Goal: Information Seeking & Learning: Learn about a topic

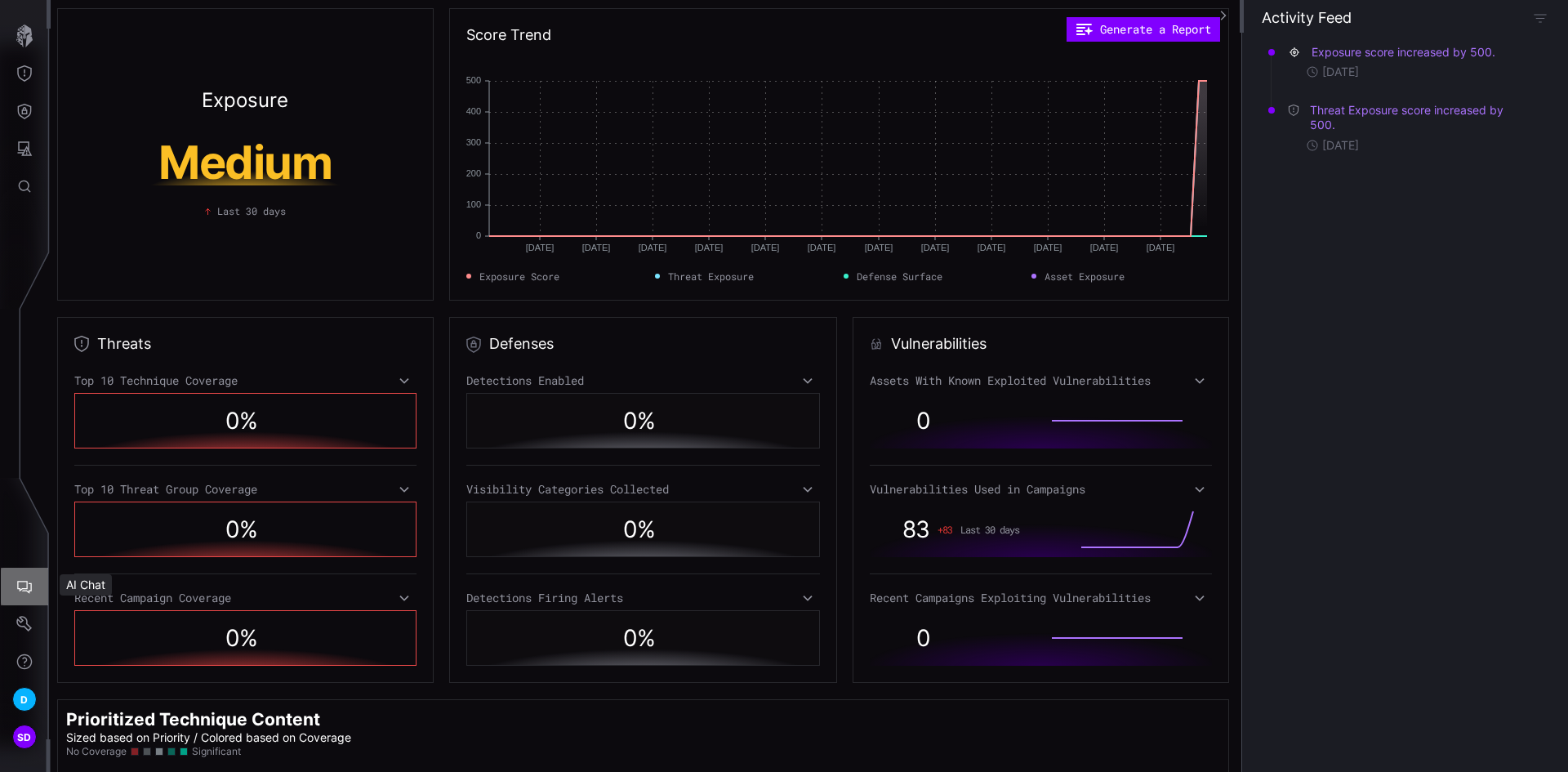
click at [21, 579] on icon "AI Chat" at bounding box center [25, 587] width 17 height 17
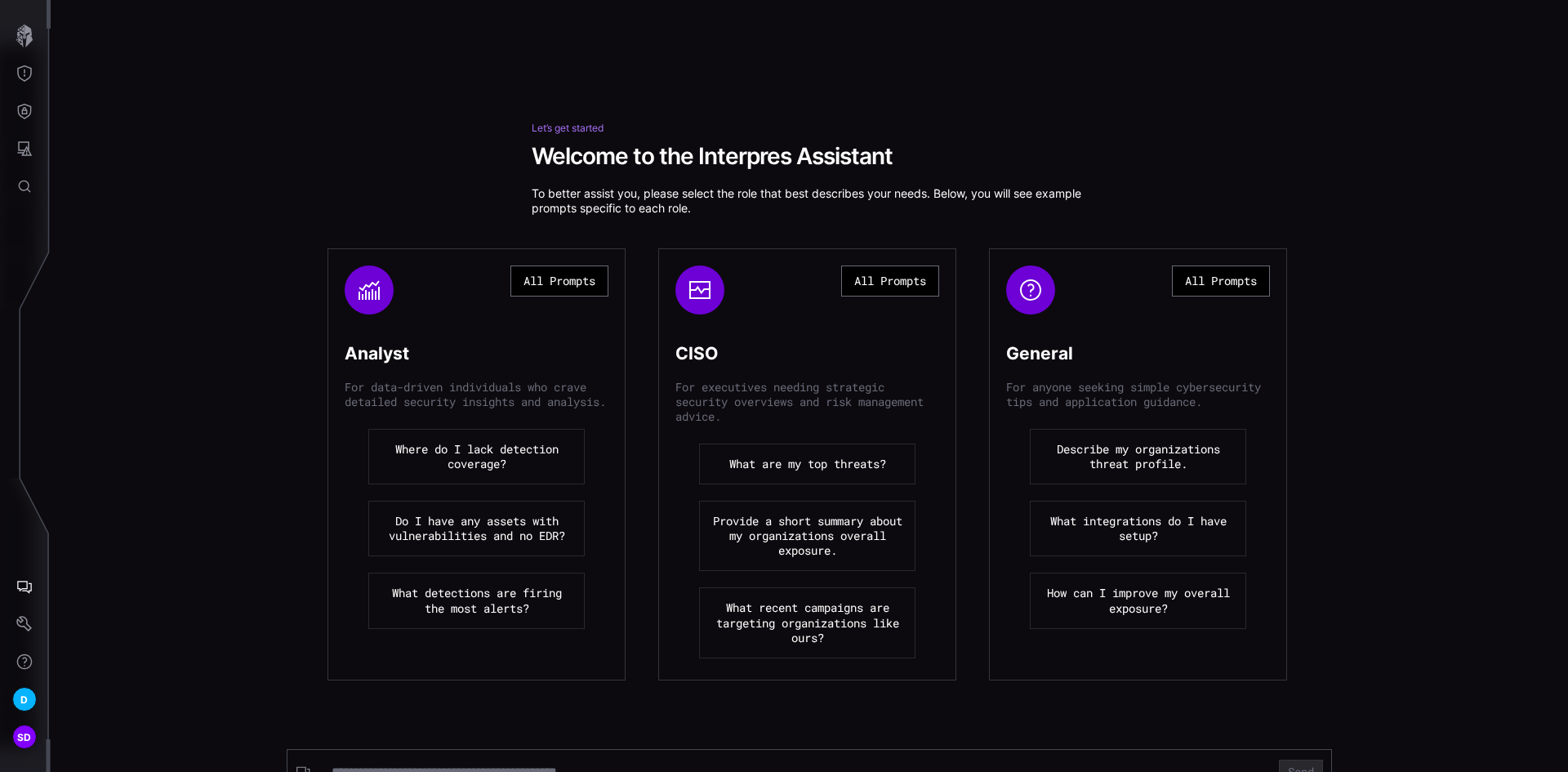
click at [769, 465] on button "What are my top threats?" at bounding box center [807, 464] width 217 height 41
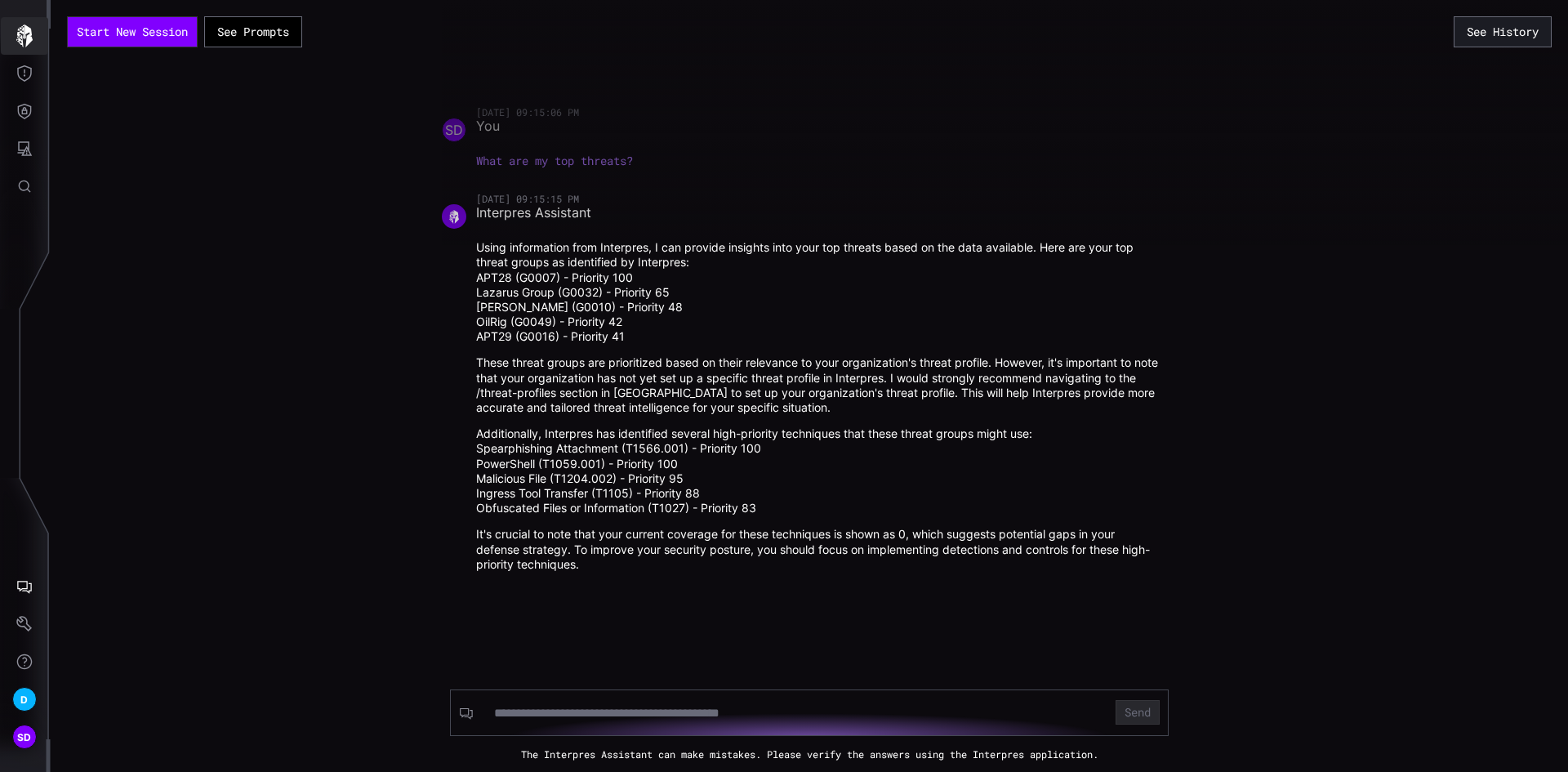
click at [24, 39] on icon "button" at bounding box center [25, 36] width 23 height 23
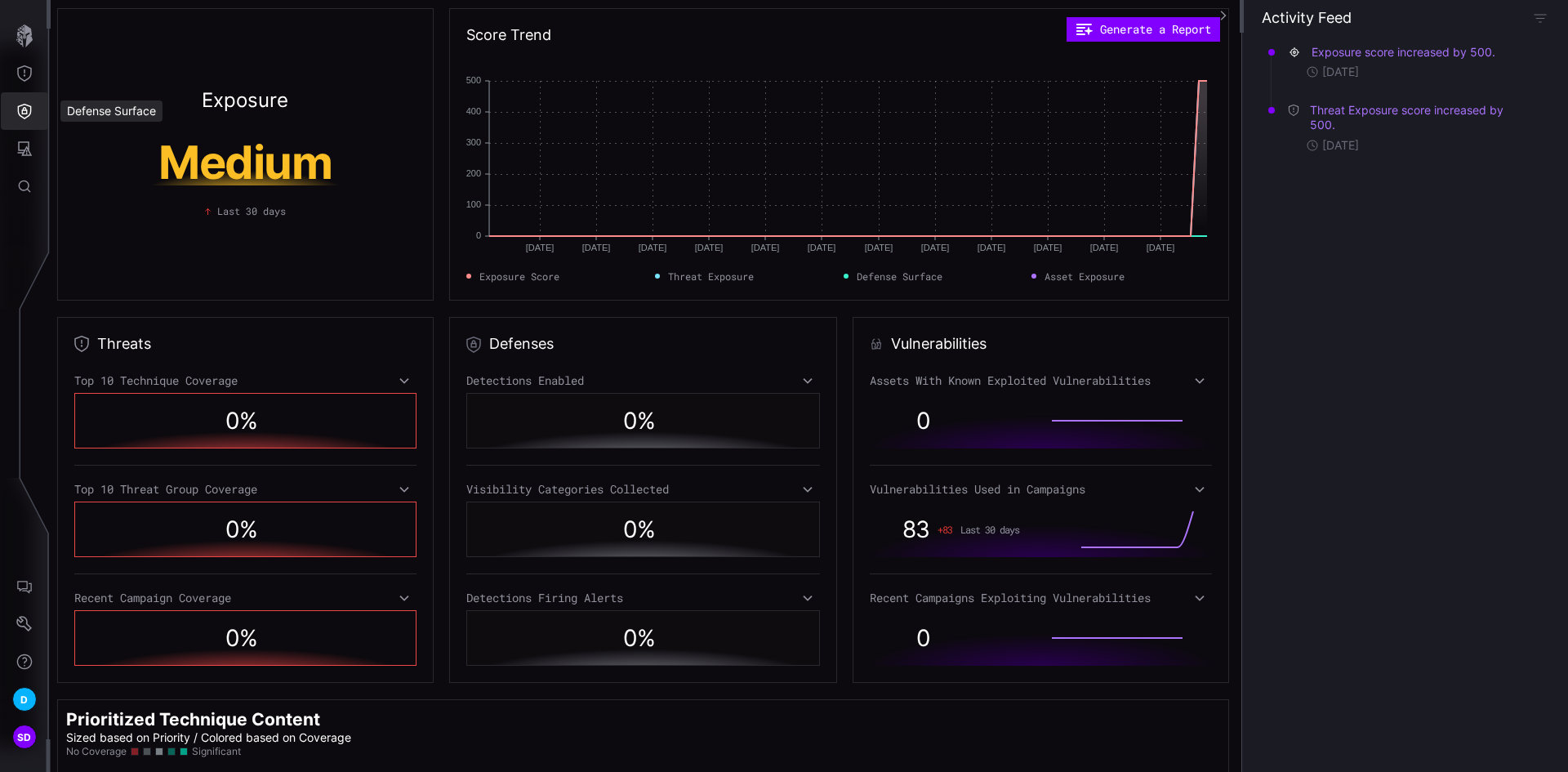
click at [22, 112] on icon "Defense Surface" at bounding box center [25, 111] width 17 height 17
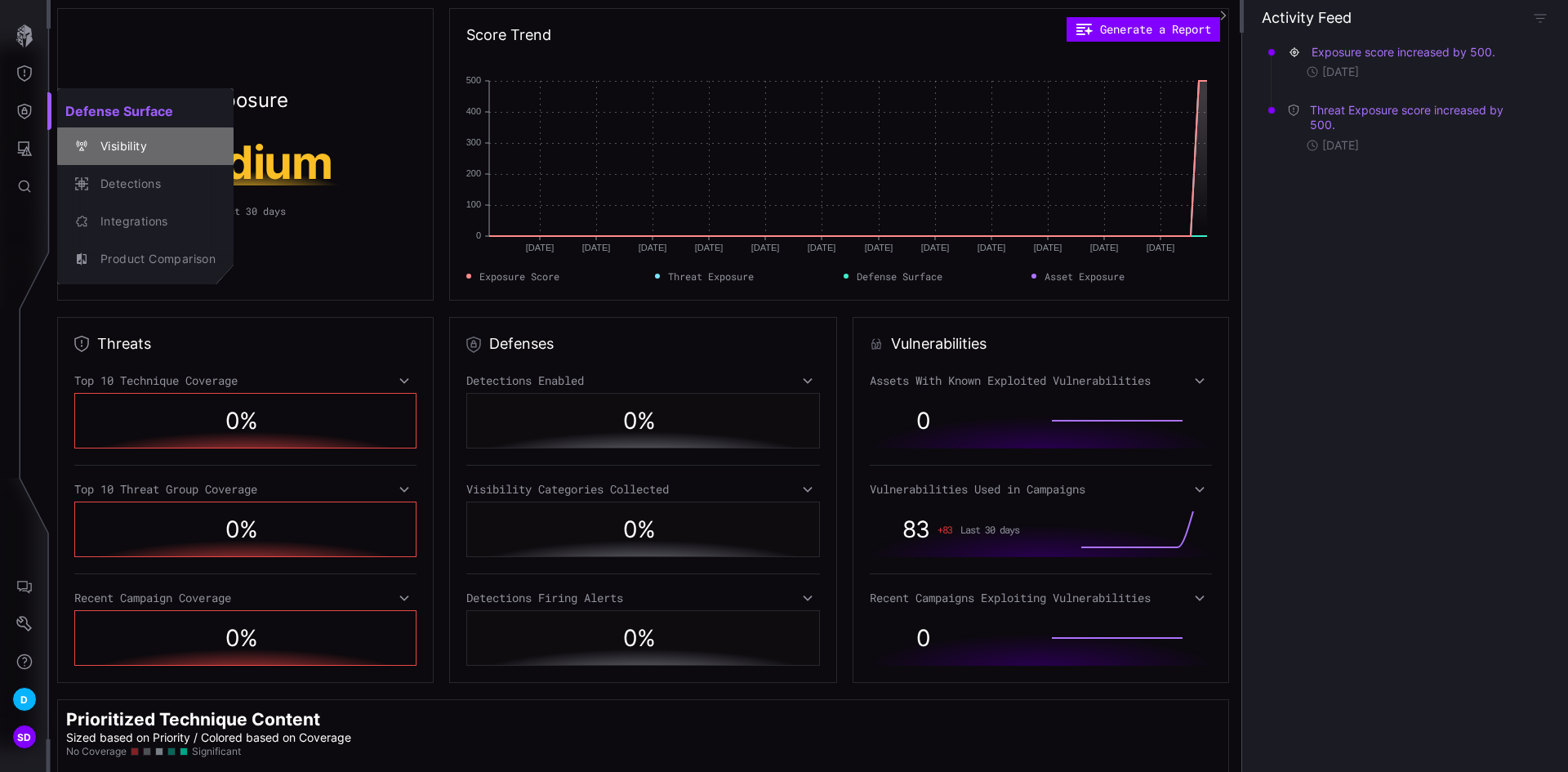
click at [120, 149] on div "Visibility" at bounding box center [154, 146] width 123 height 21
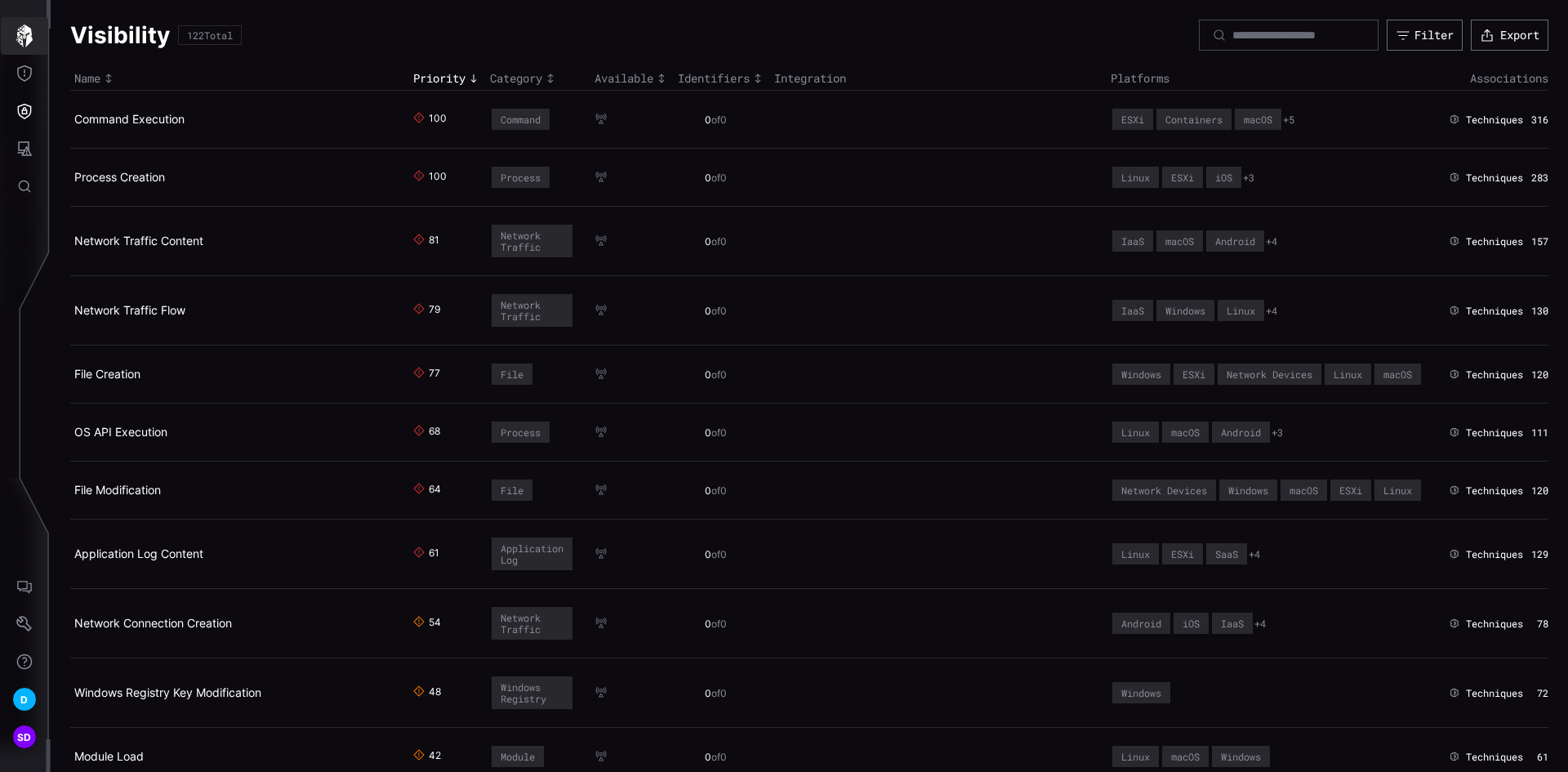
click at [12, 35] on button "button" at bounding box center [24, 36] width 47 height 37
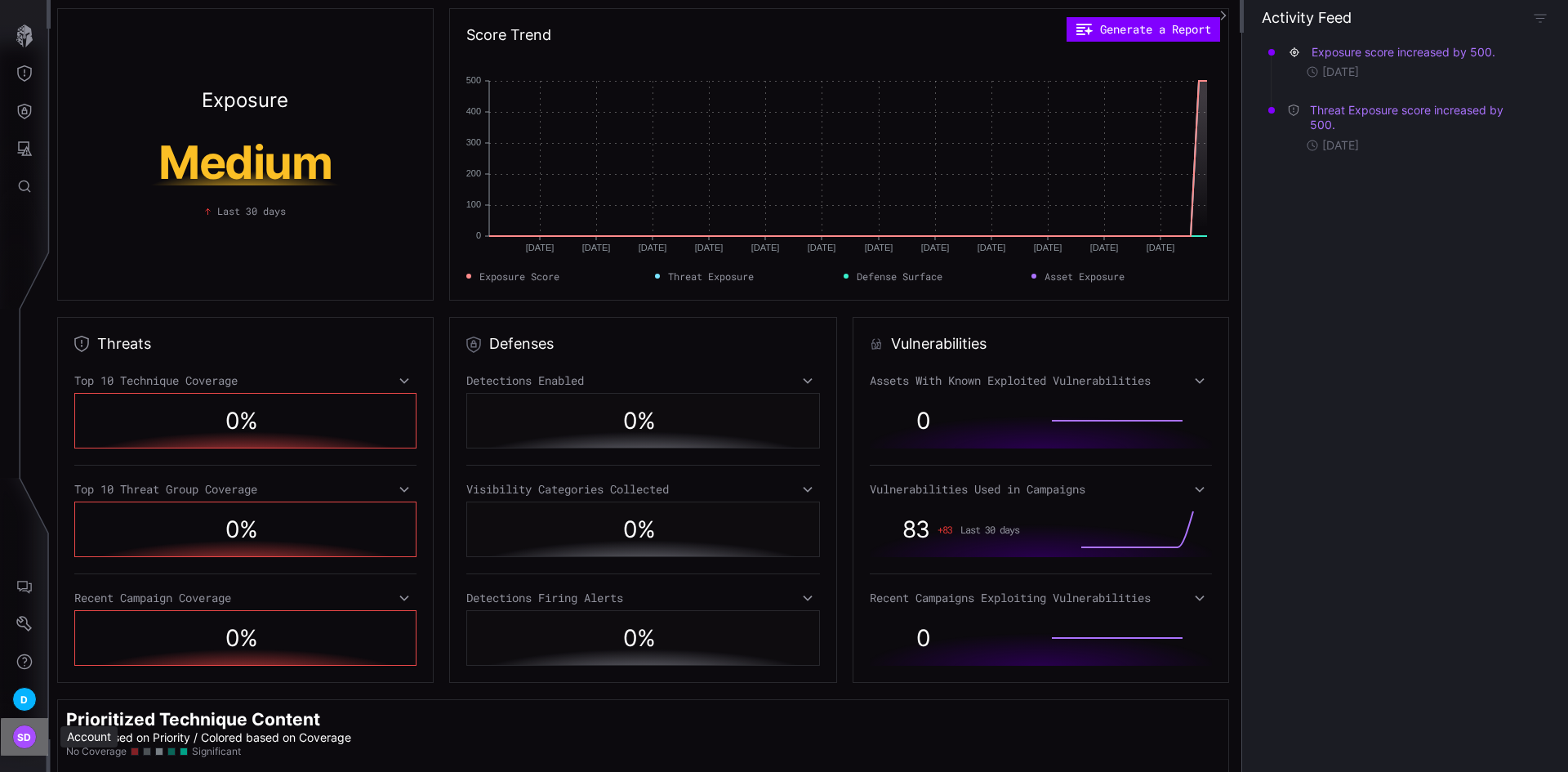
click at [21, 736] on span "SD" at bounding box center [25, 737] width 15 height 17
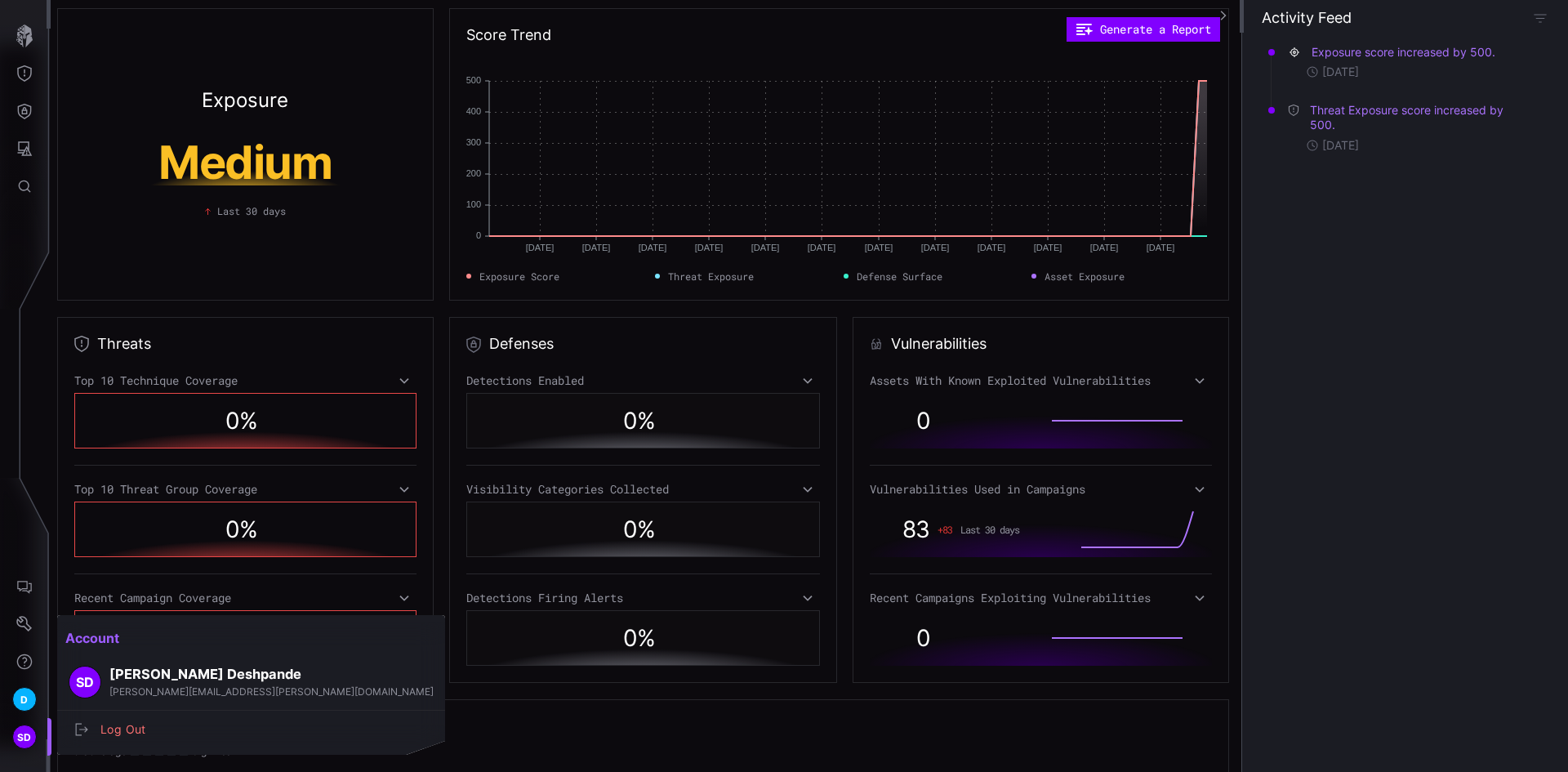
click at [25, 699] on div at bounding box center [784, 386] width 1568 height 772
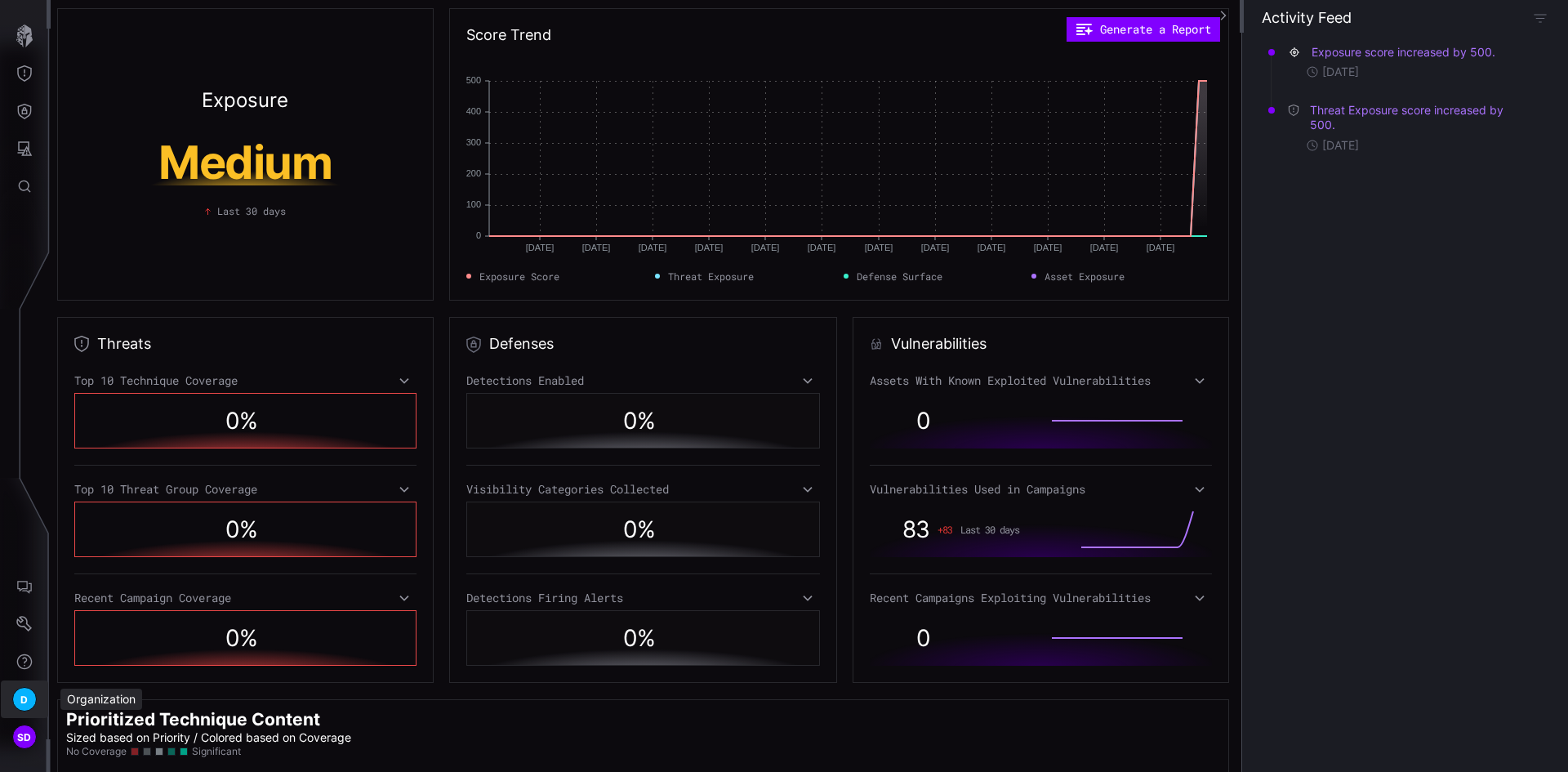
click at [25, 699] on span "D" at bounding box center [24, 700] width 7 height 17
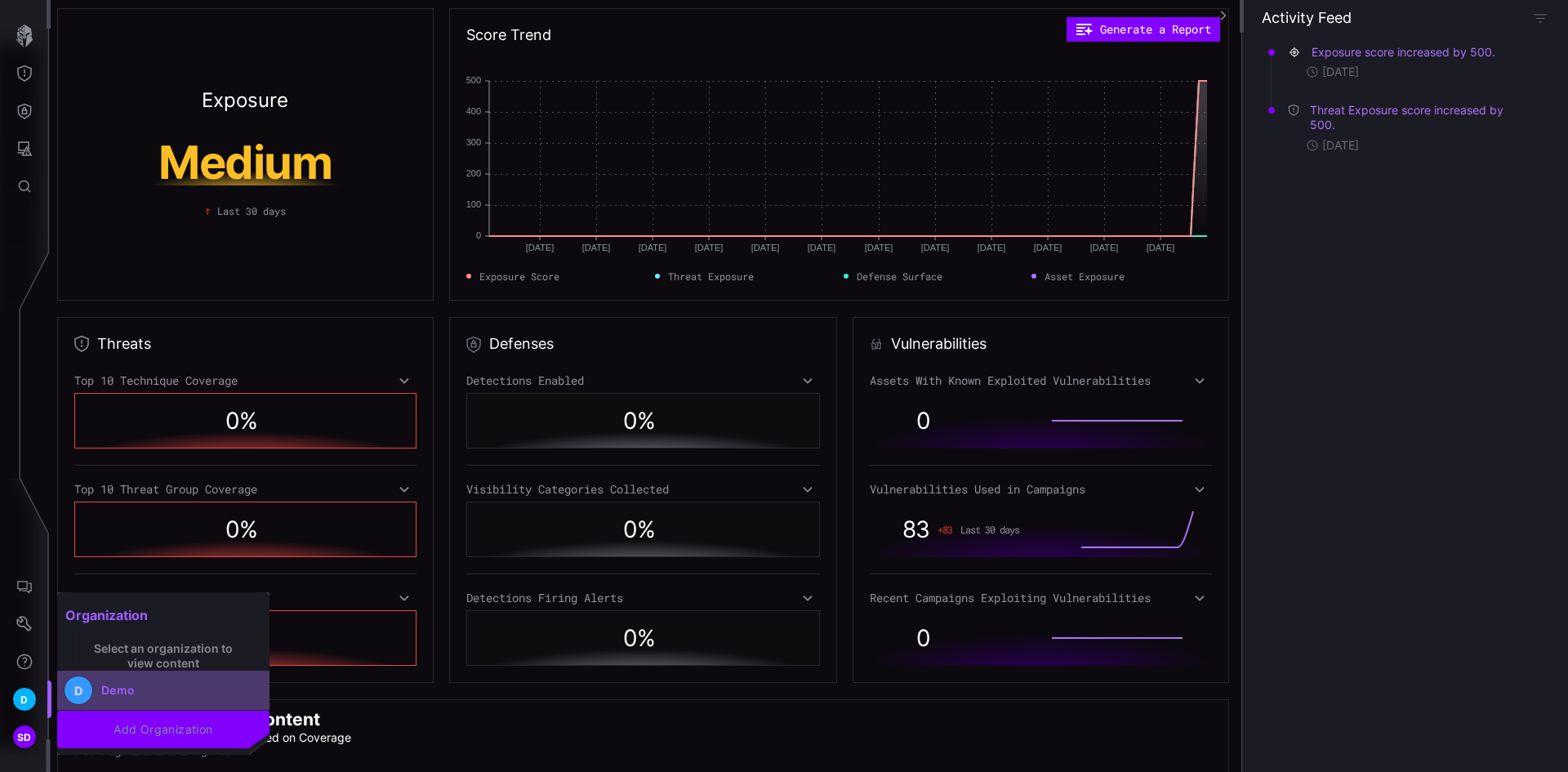
click at [115, 692] on div "Demo" at bounding box center [118, 691] width 34 height 15
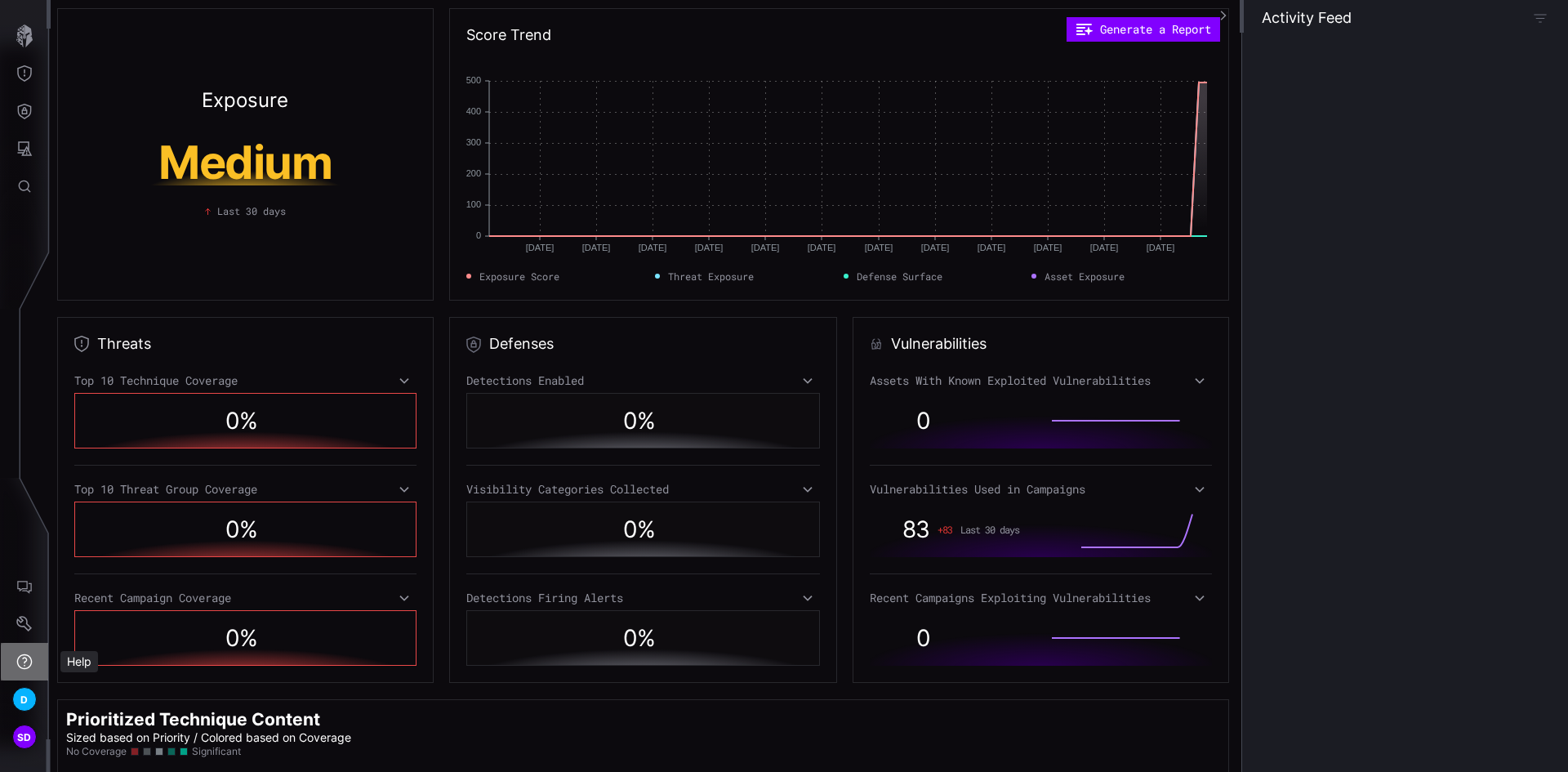
click at [20, 656] on icon "Help" at bounding box center [25, 661] width 16 height 16
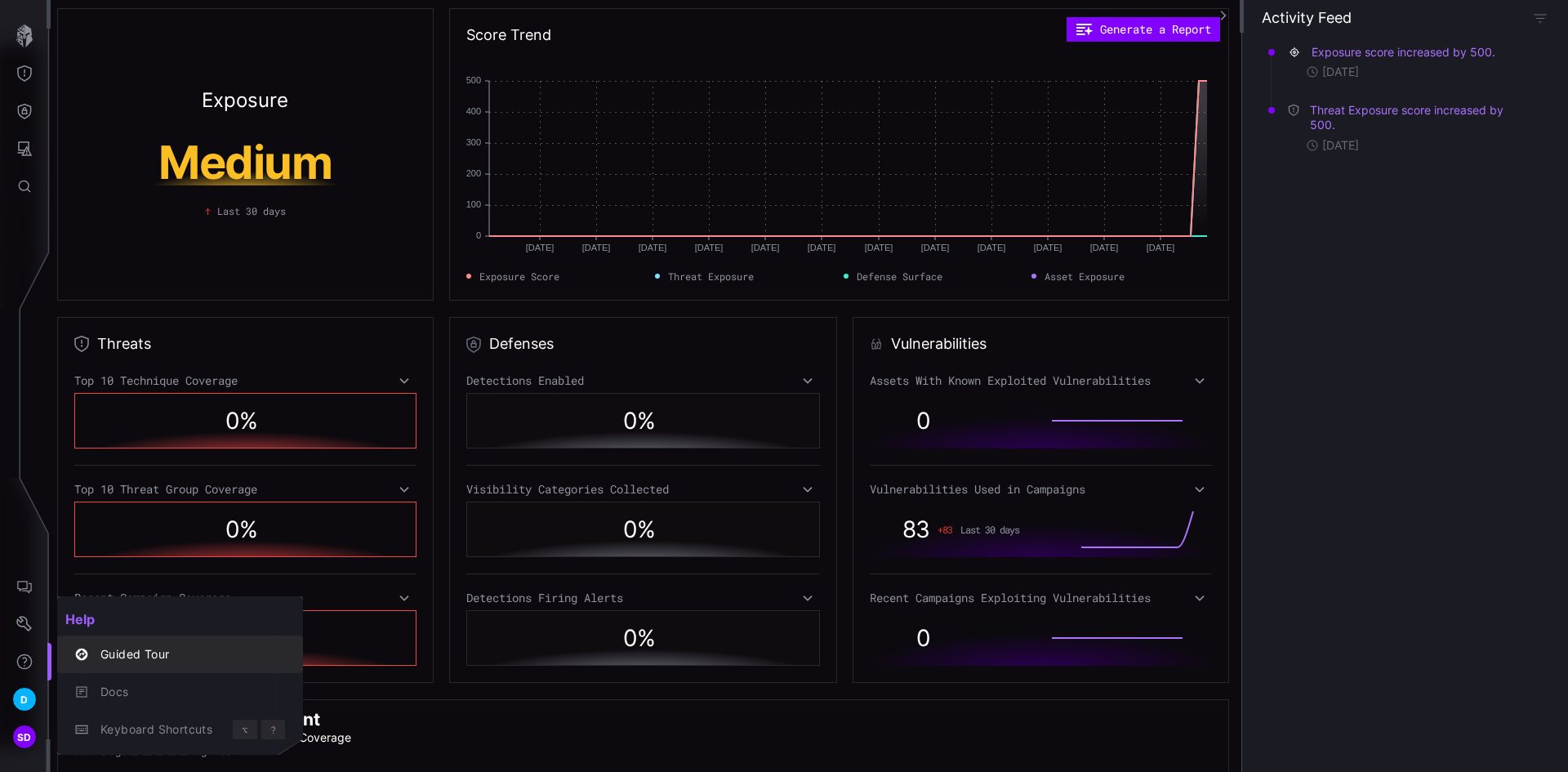
click at [165, 652] on div "Guided Tour" at bounding box center [189, 655] width 193 height 21
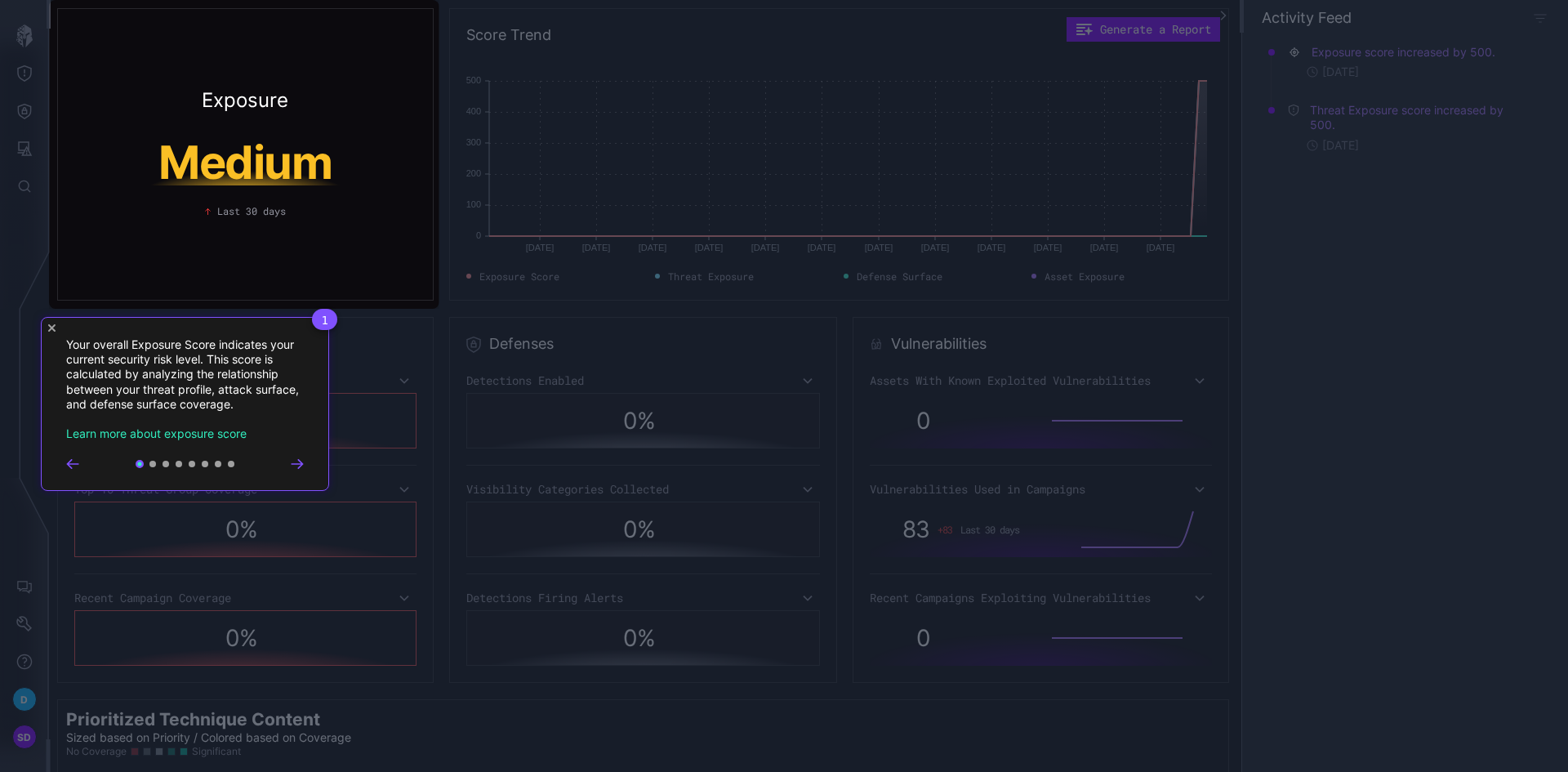
click at [57, 326] on div "1 Your overall Exposure Score indicates your current security risk level. This …" at bounding box center [184, 403] width 288 height 174
click at [52, 326] on icon "Close Tour" at bounding box center [51, 327] width 7 height 7
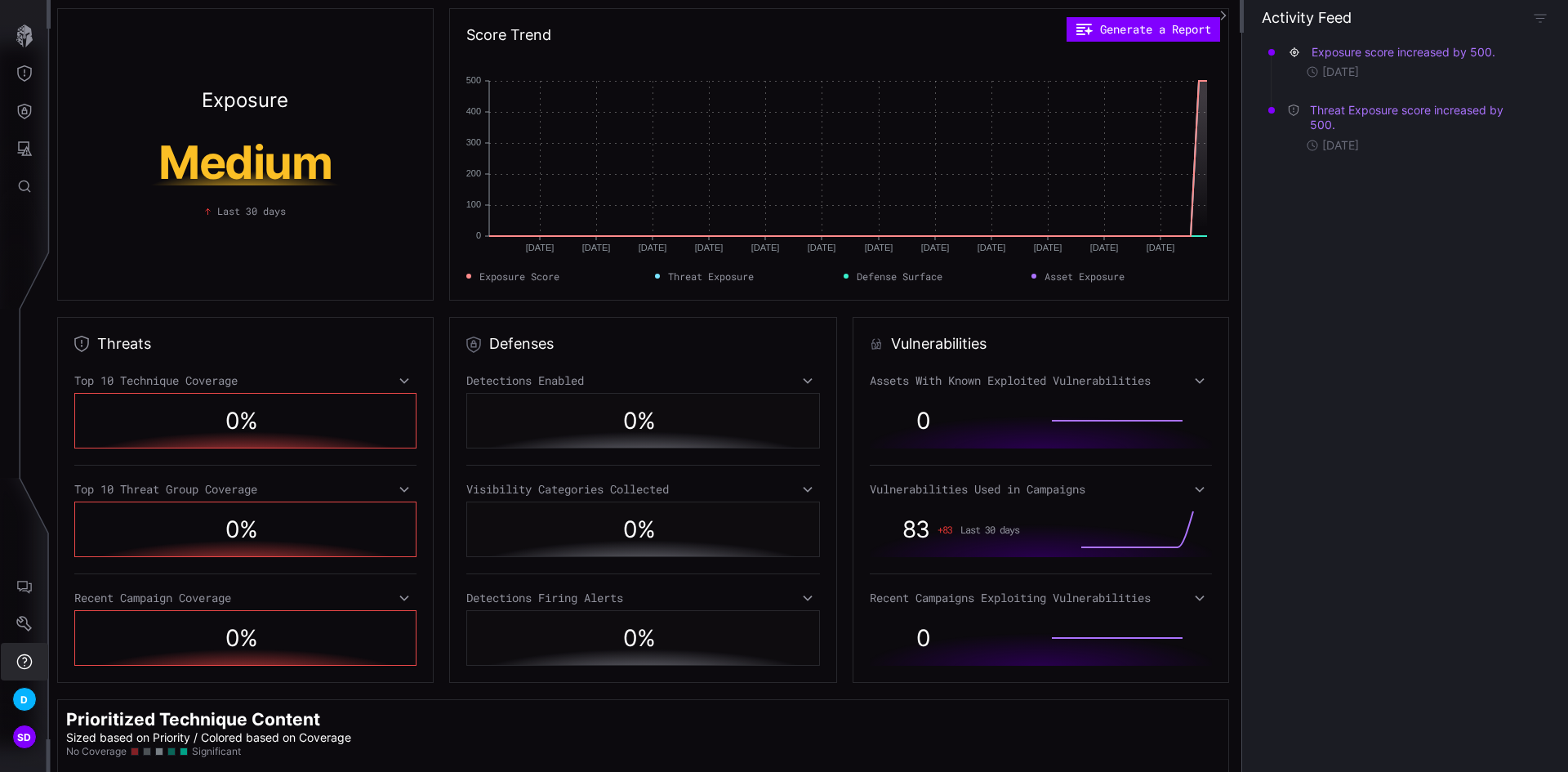
click at [24, 661] on icon "Help" at bounding box center [25, 661] width 17 height 17
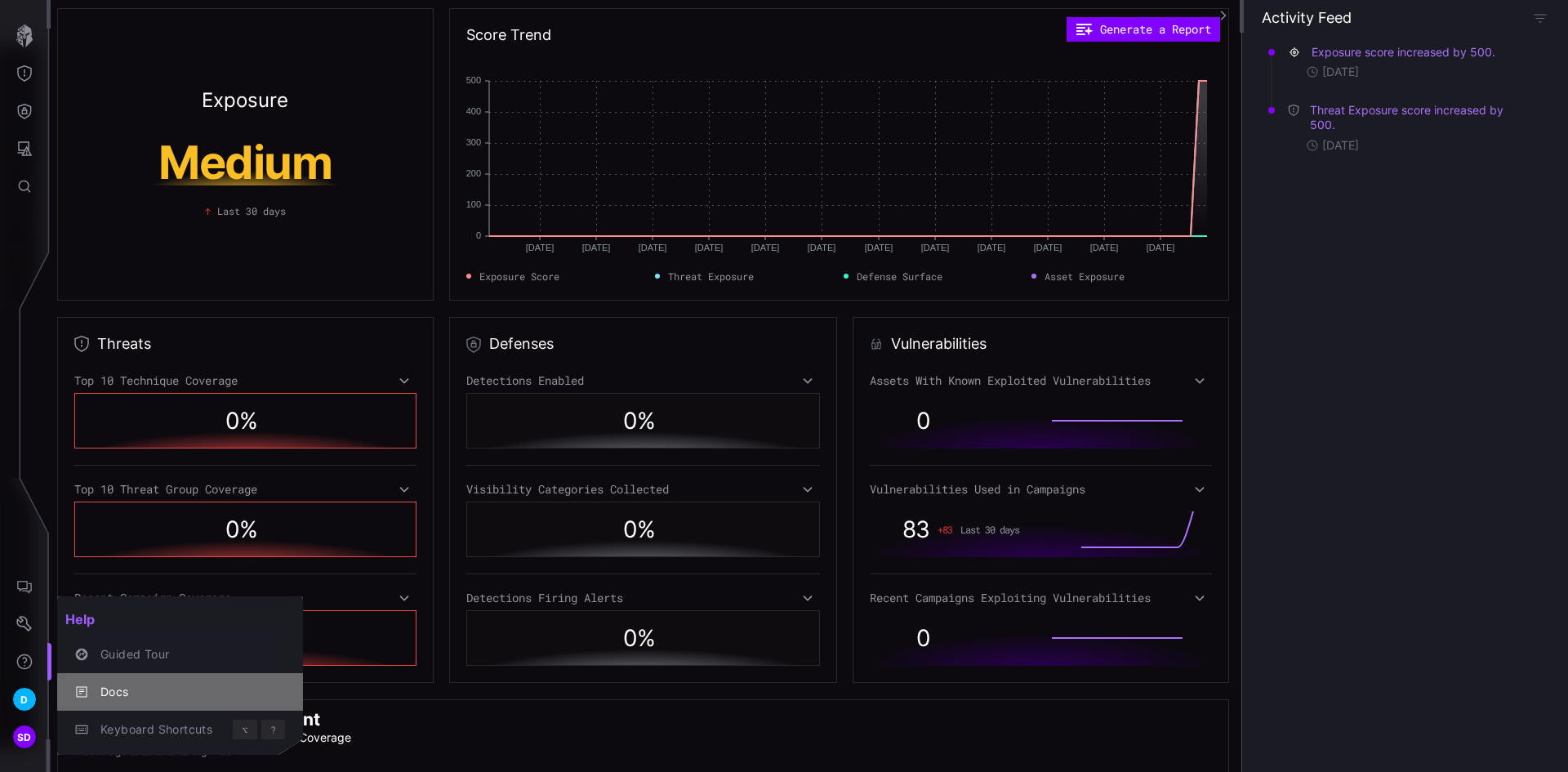
click at [109, 687] on div "Docs" at bounding box center [189, 692] width 193 height 21
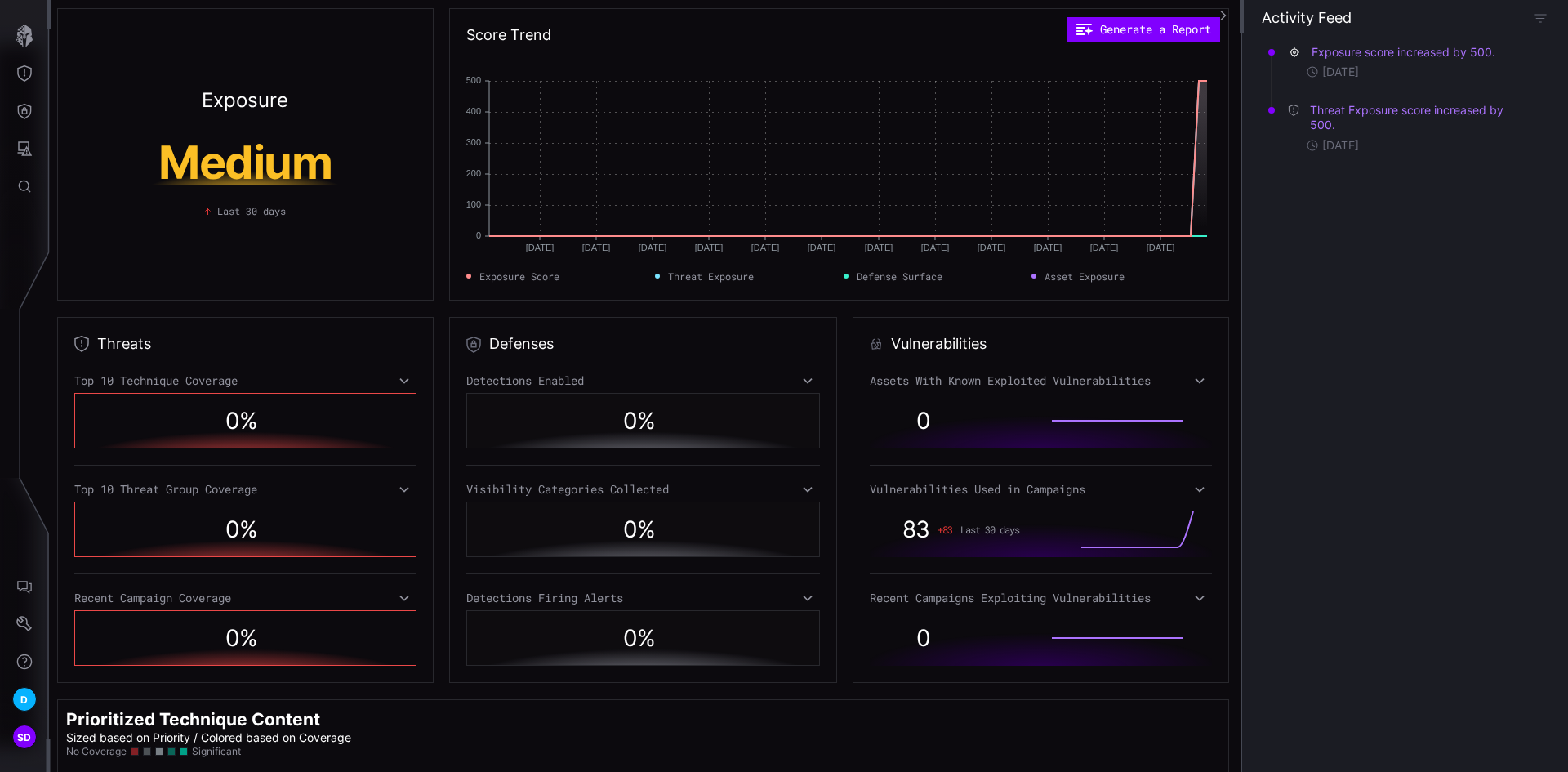
click at [1227, 12] on icon "button" at bounding box center [1223, 16] width 12 height 12
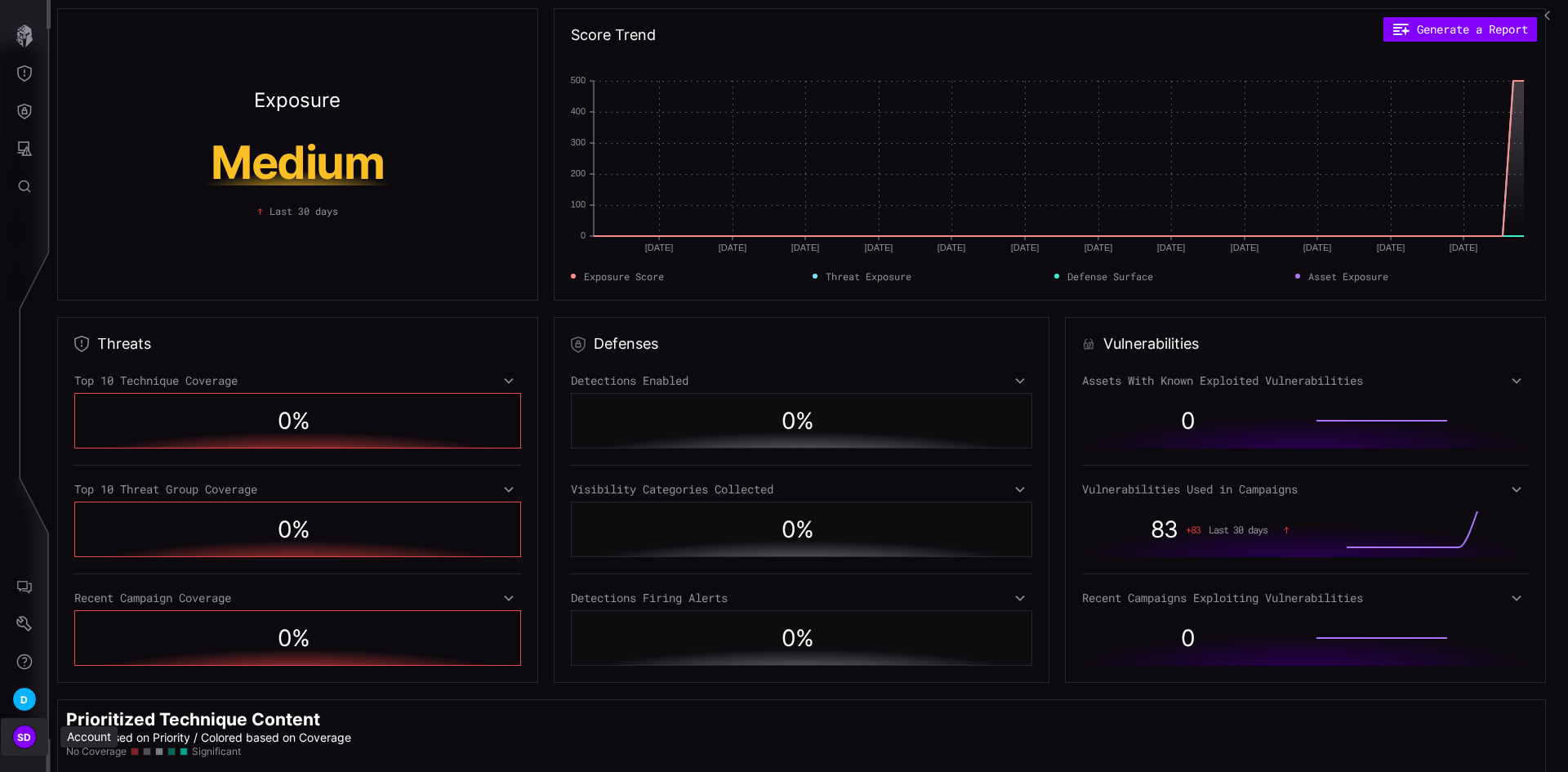
click at [28, 735] on span "SD" at bounding box center [25, 737] width 15 height 17
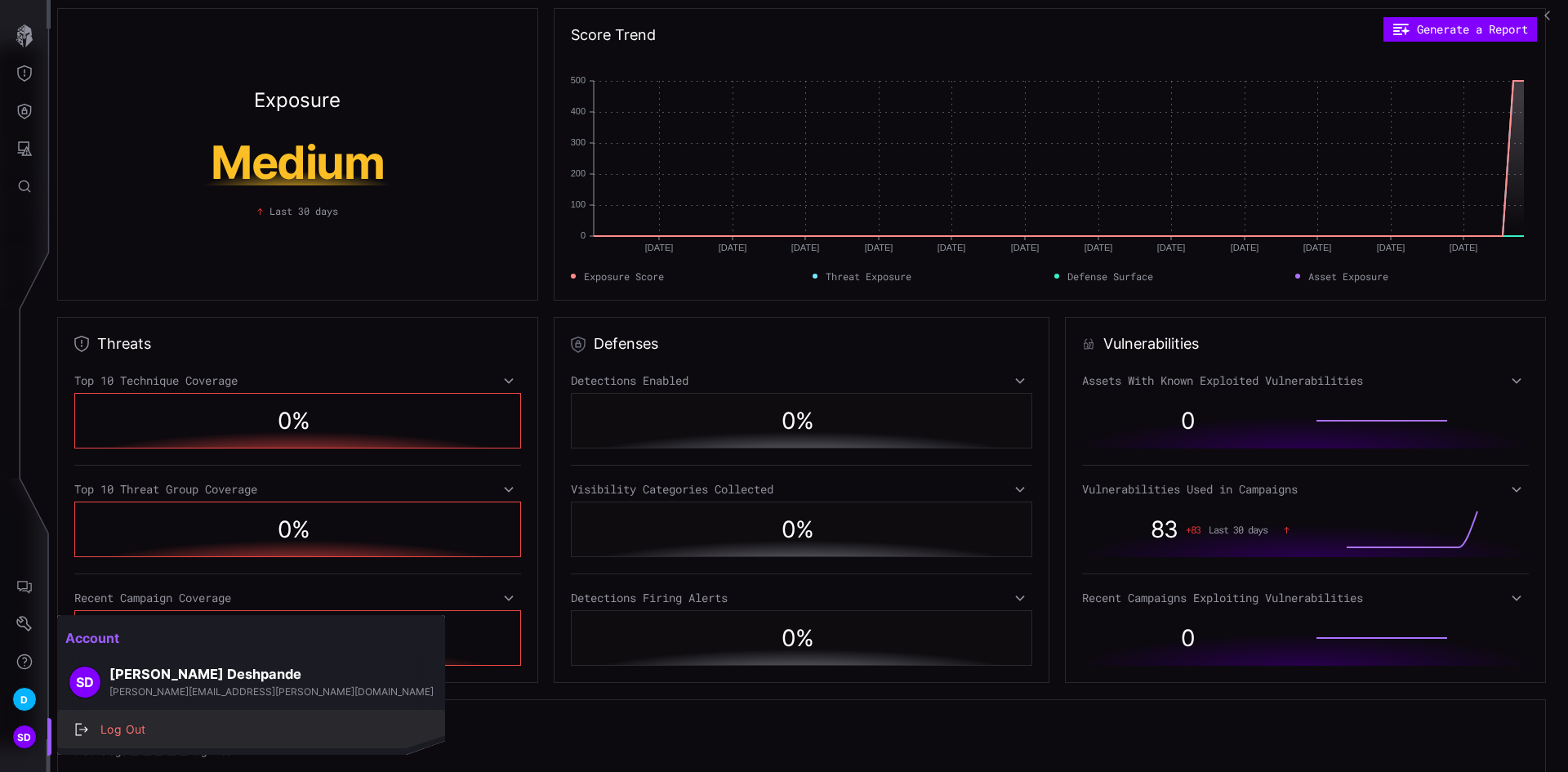
click at [116, 733] on div "Log Out" at bounding box center [259, 730] width 335 height 21
